Goal: Information Seeking & Learning: Learn about a topic

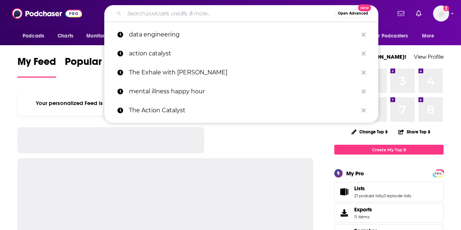
click at [200, 13] on input "Search podcasts, credits, & more..." at bounding box center [229, 14] width 210 height 12
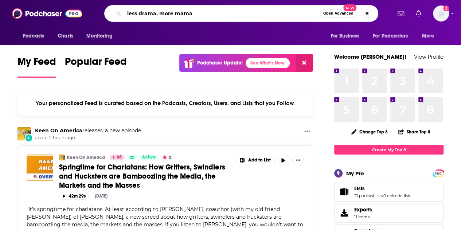
type input "less drama, more mama"
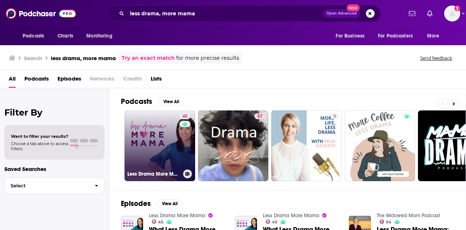
click at [147, 128] on link "45 Less Drama More Mama" at bounding box center [160, 145] width 71 height 71
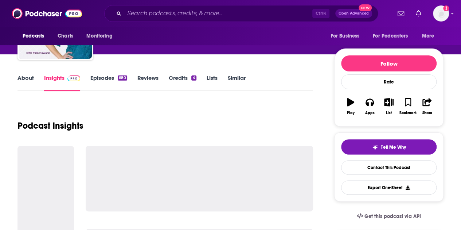
scroll to position [91, 0]
